Goal: Information Seeking & Learning: Check status

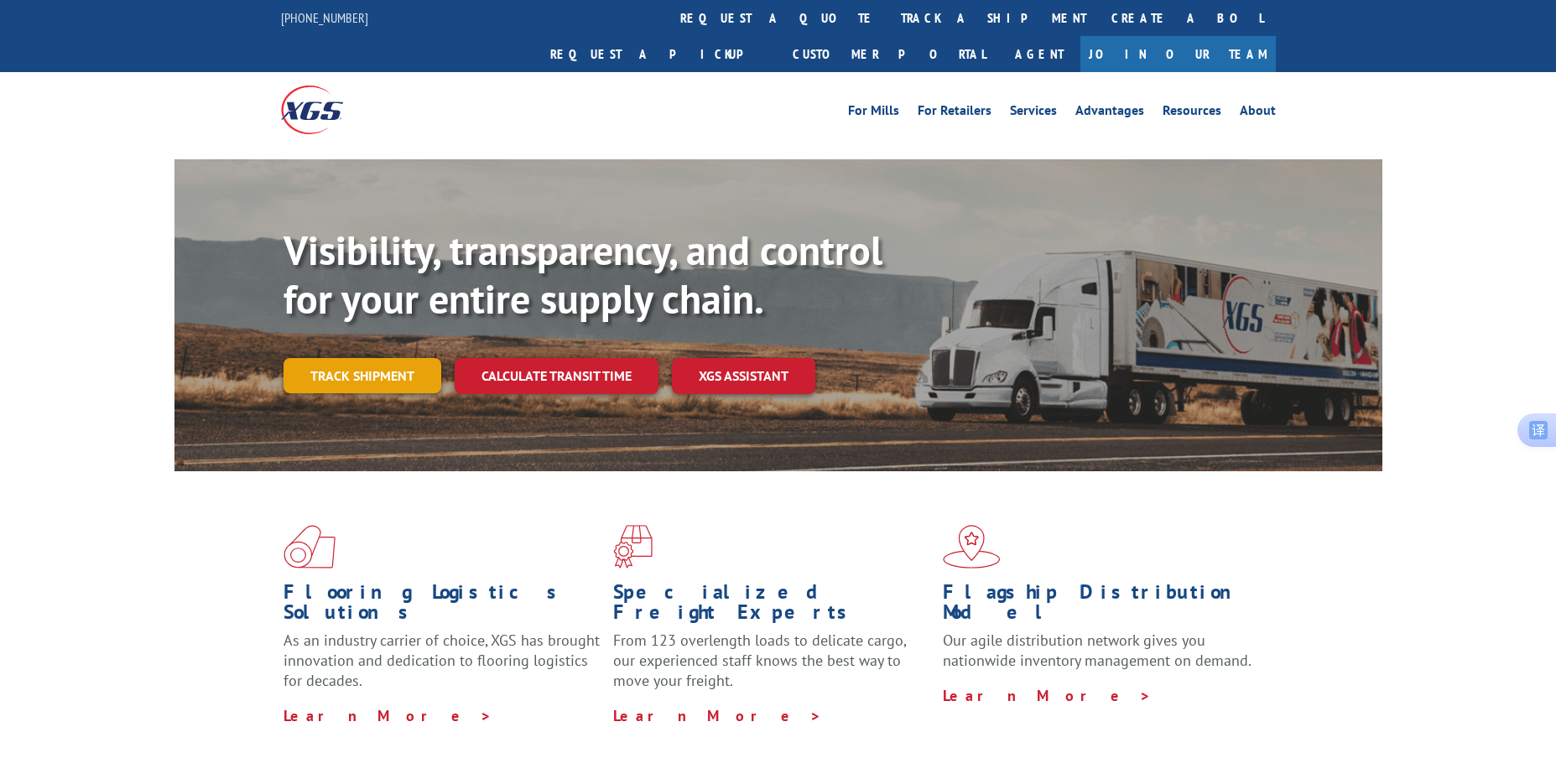
click at [356, 358] on link "Track shipment" at bounding box center [362, 375] width 158 height 36
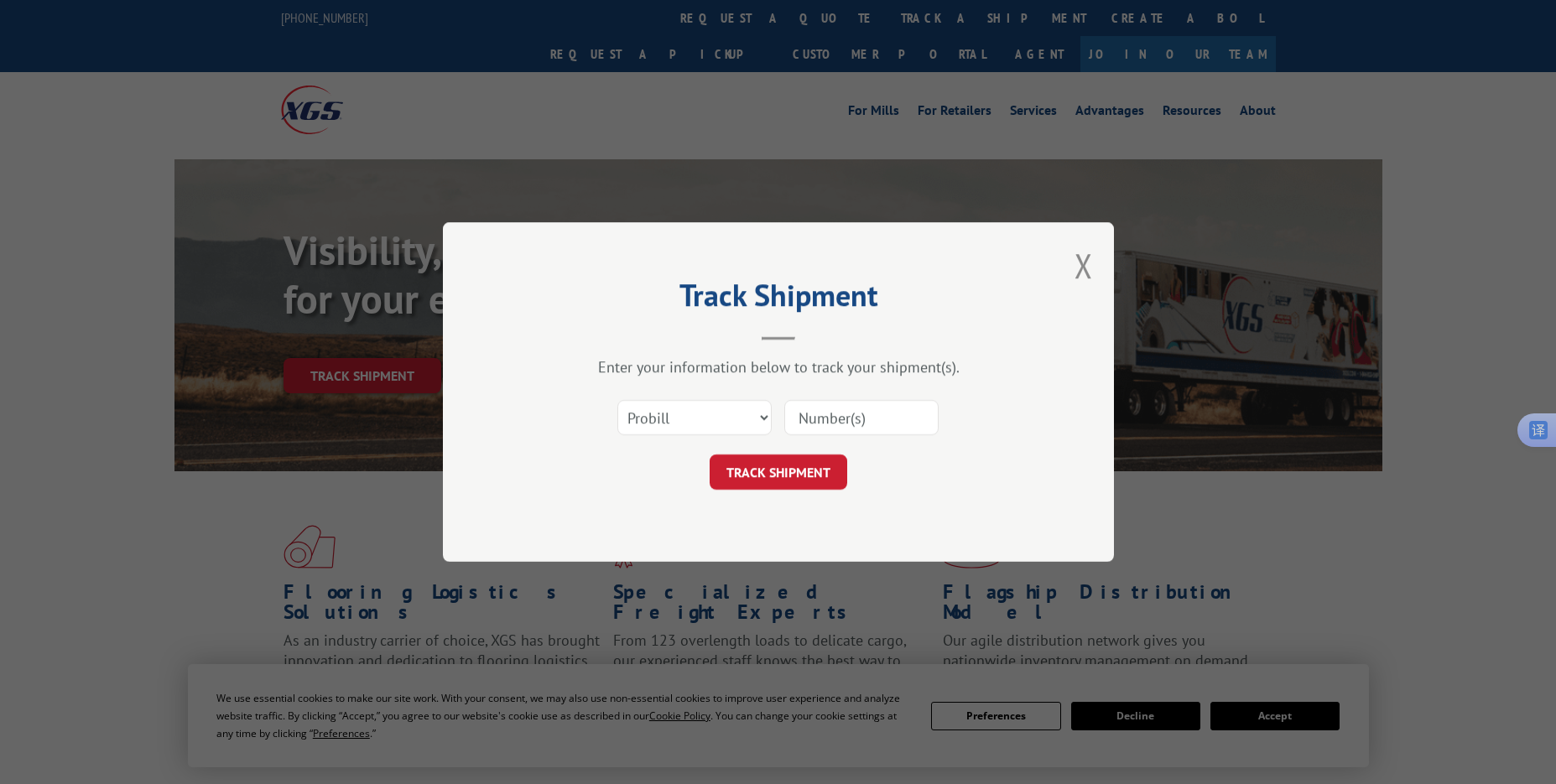
click at [822, 416] on input at bounding box center [861, 417] width 154 height 36
paste input "17501753"
type input "17501753"
click at [773, 467] on button "TRACK SHIPMENT" at bounding box center [778, 472] width 138 height 36
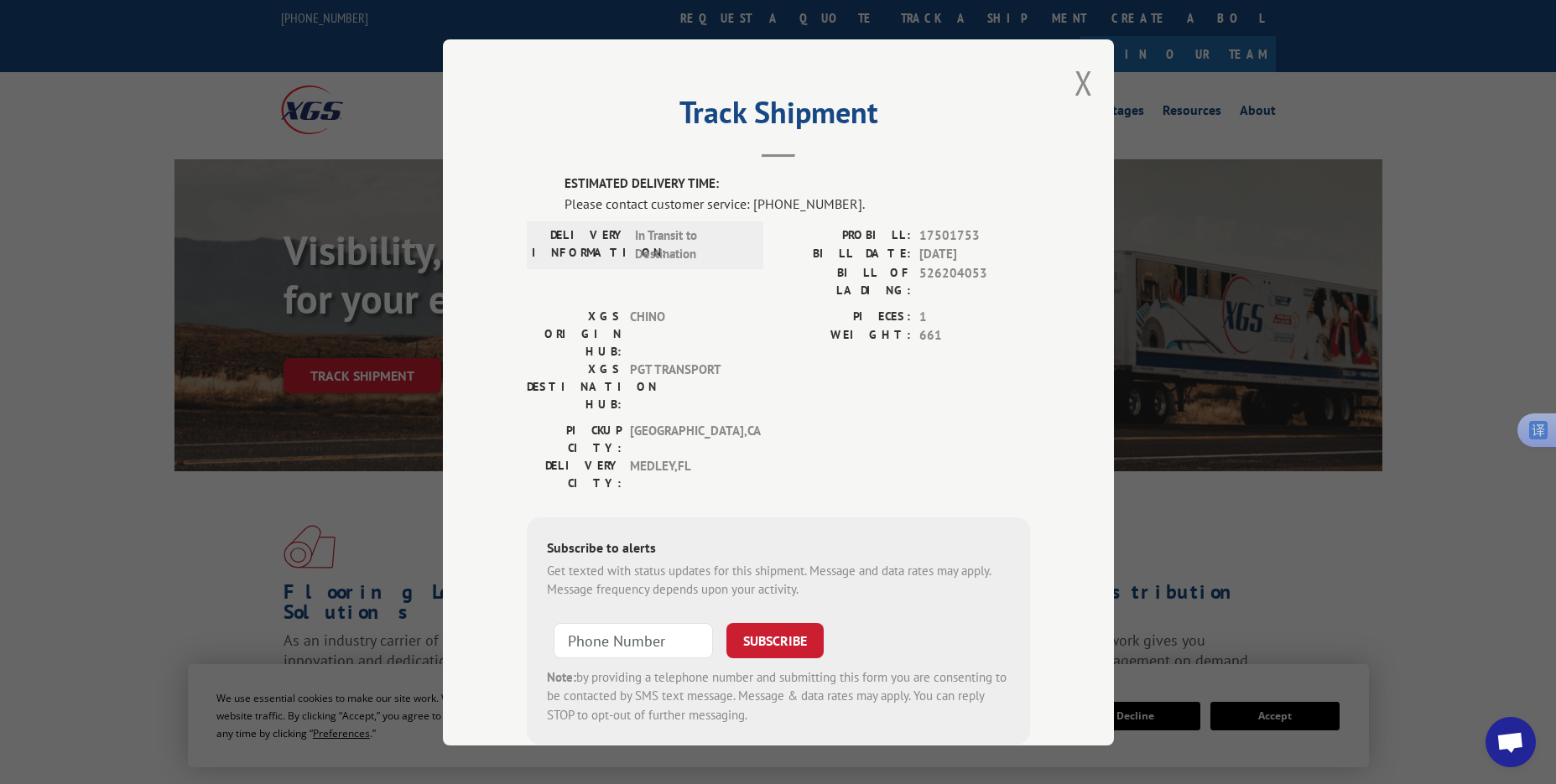
click at [1066, 80] on div "Track Shipment ESTIMATED DELIVERY TIME: Please contact customer service: [PHONE…" at bounding box center [778, 392] width 671 height 706
click at [1076, 78] on button "Close modal" at bounding box center [1083, 82] width 18 height 45
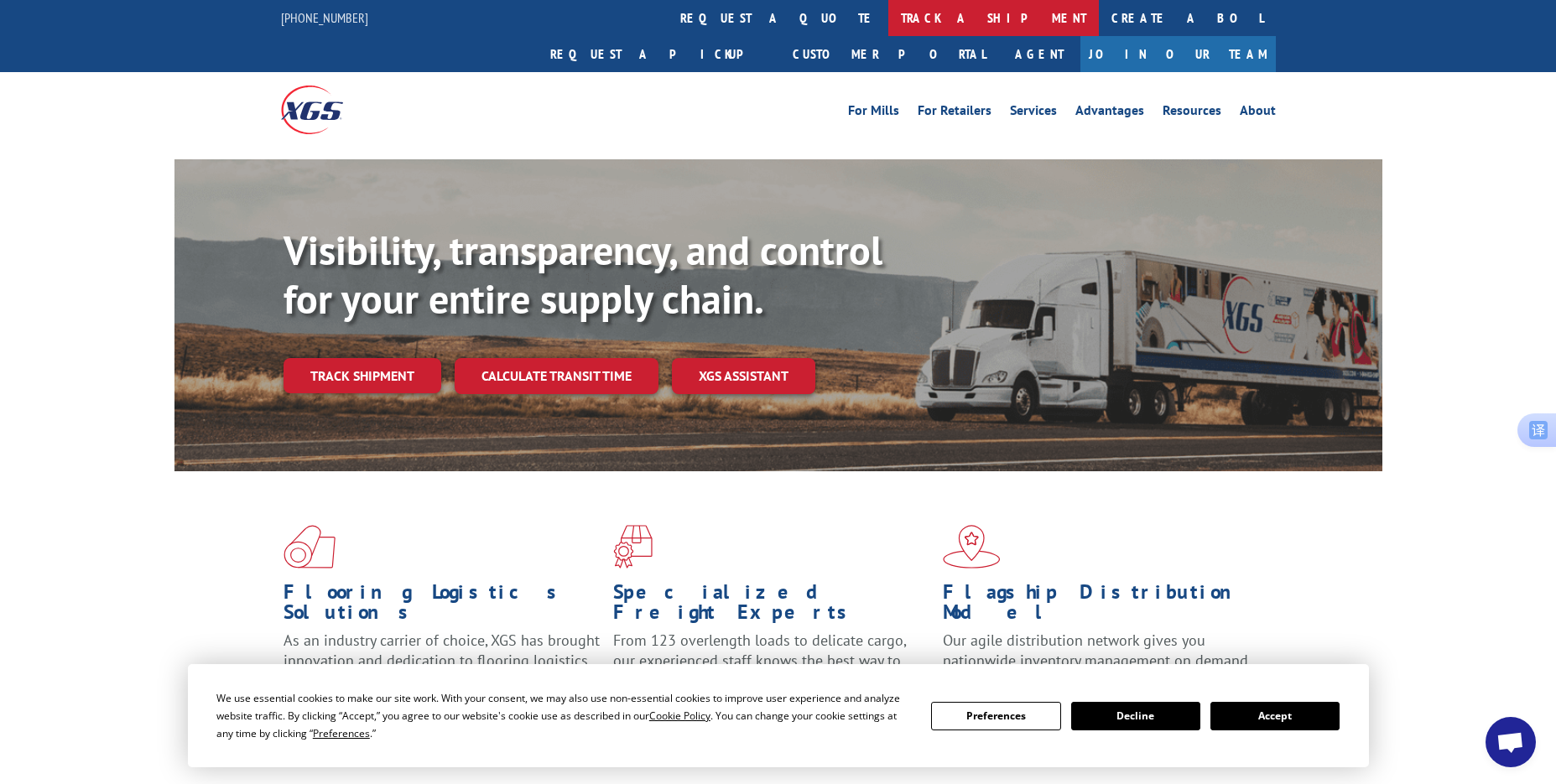
click at [888, 16] on link "track a shipment" at bounding box center [994, 17] width 211 height 36
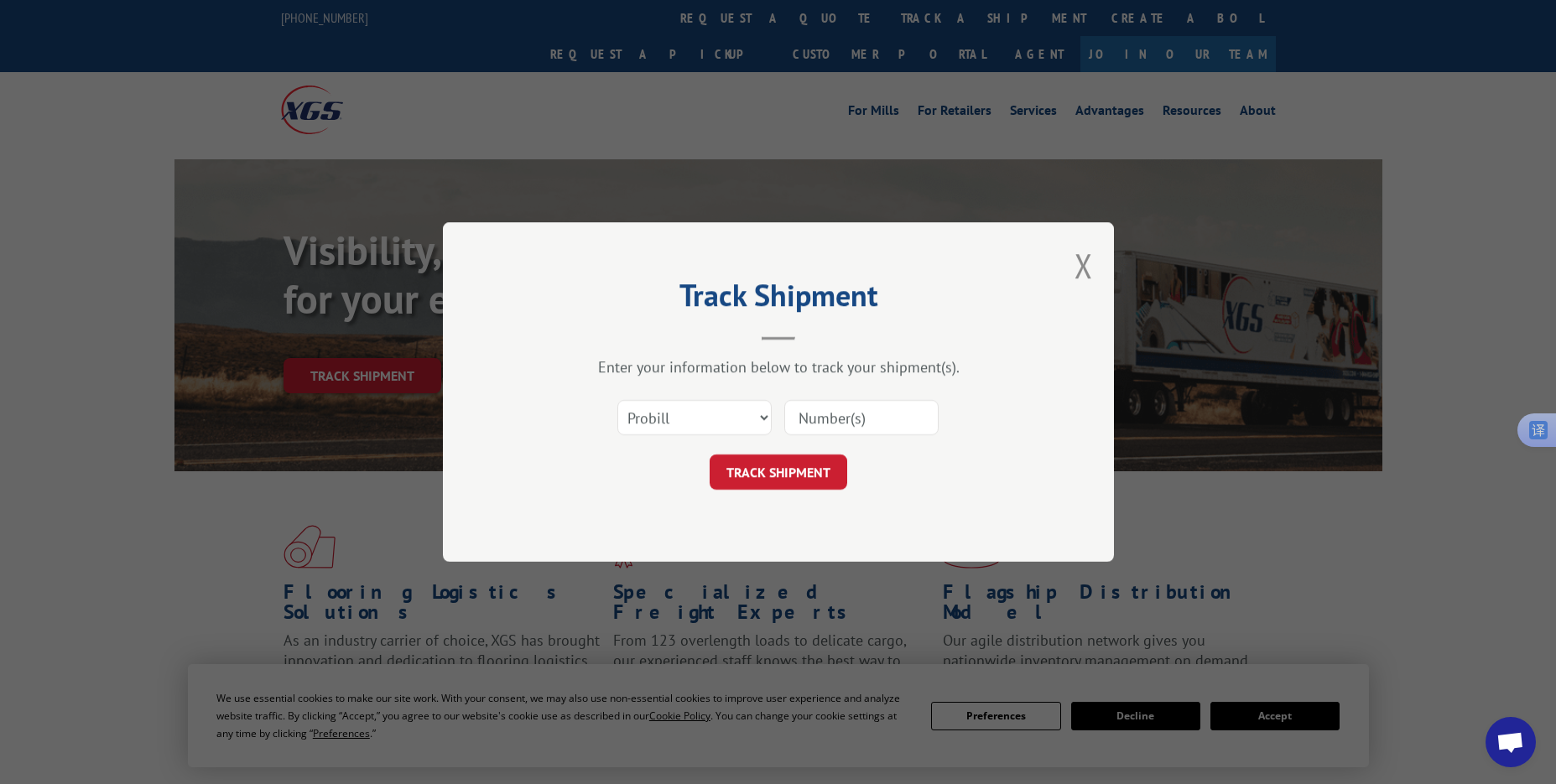
drag, startPoint x: 868, startPoint y: 408, endPoint x: 848, endPoint y: 426, distance: 26.9
click at [868, 408] on input at bounding box center [861, 417] width 154 height 36
paste input "17496949"
type input "17496949"
click at [755, 464] on button "TRACK SHIPMENT" at bounding box center [778, 472] width 138 height 36
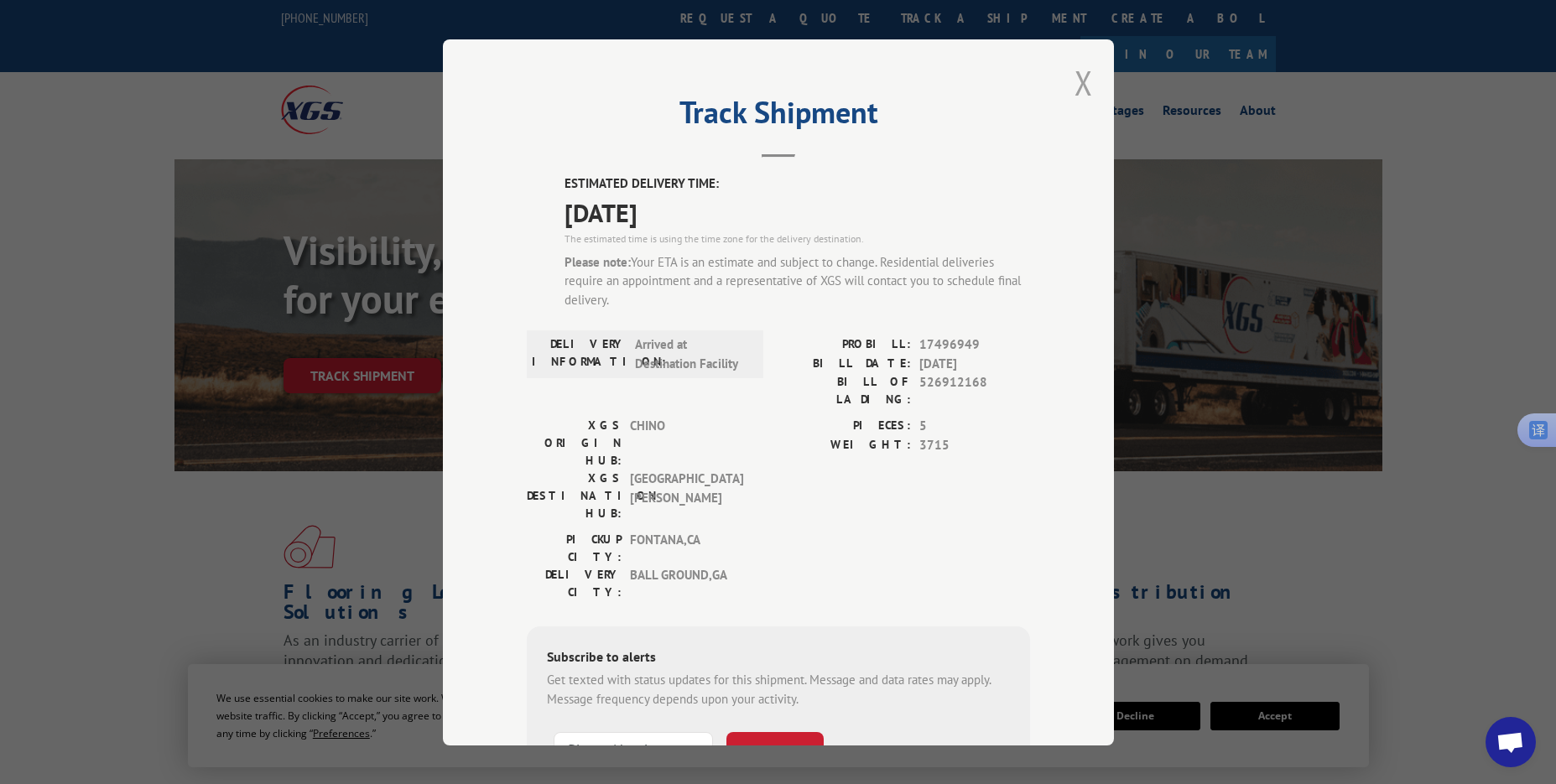
click at [1074, 80] on button "Close modal" at bounding box center [1083, 82] width 18 height 45
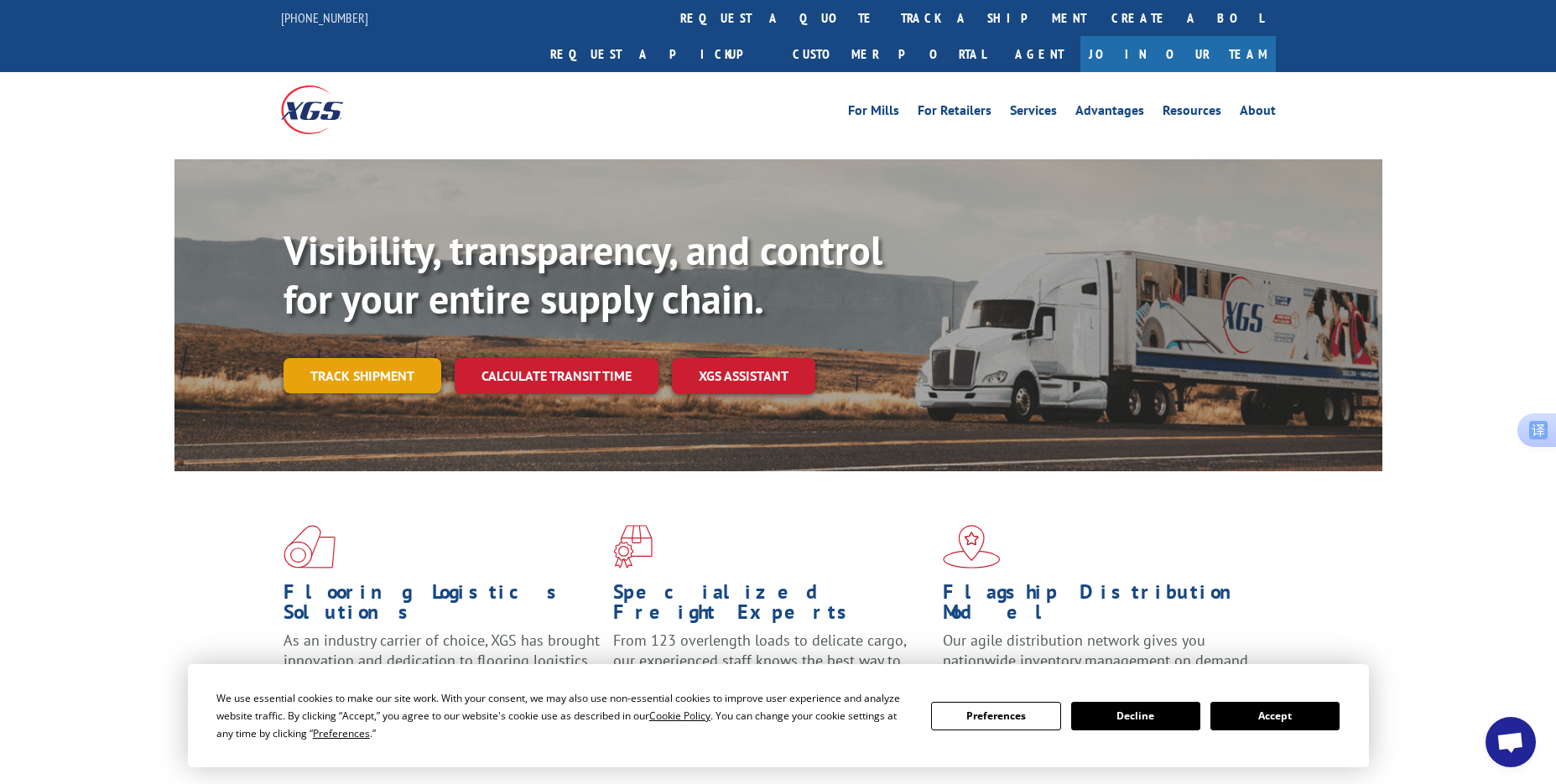
click at [367, 358] on link "Track shipment" at bounding box center [362, 375] width 158 height 36
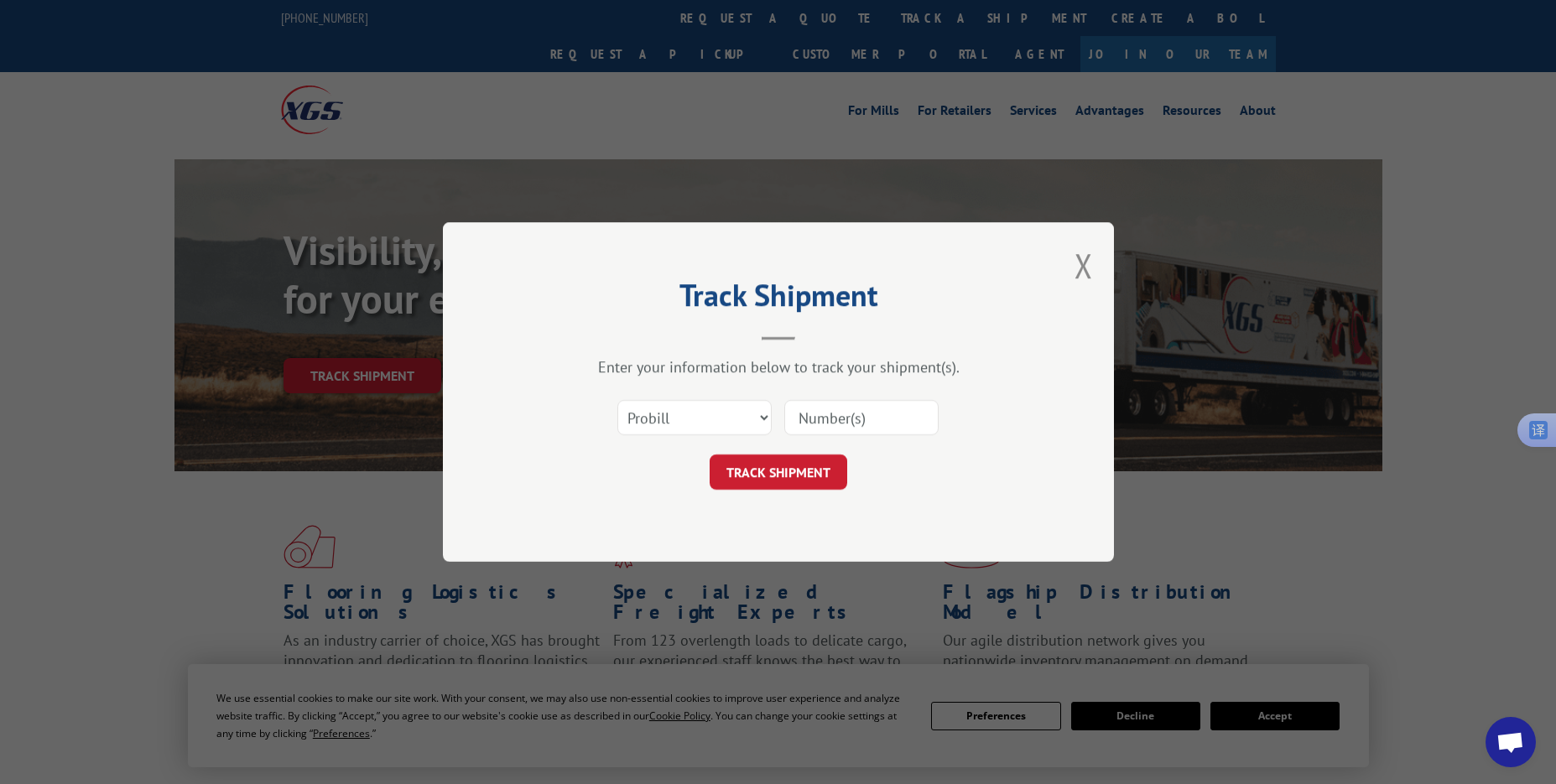
click at [818, 410] on input at bounding box center [861, 417] width 154 height 36
paste input "17409312"
type input "17409312"
click at [778, 465] on button "TRACK SHIPMENT" at bounding box center [778, 472] width 138 height 36
